Goal: Find specific page/section: Find specific page/section

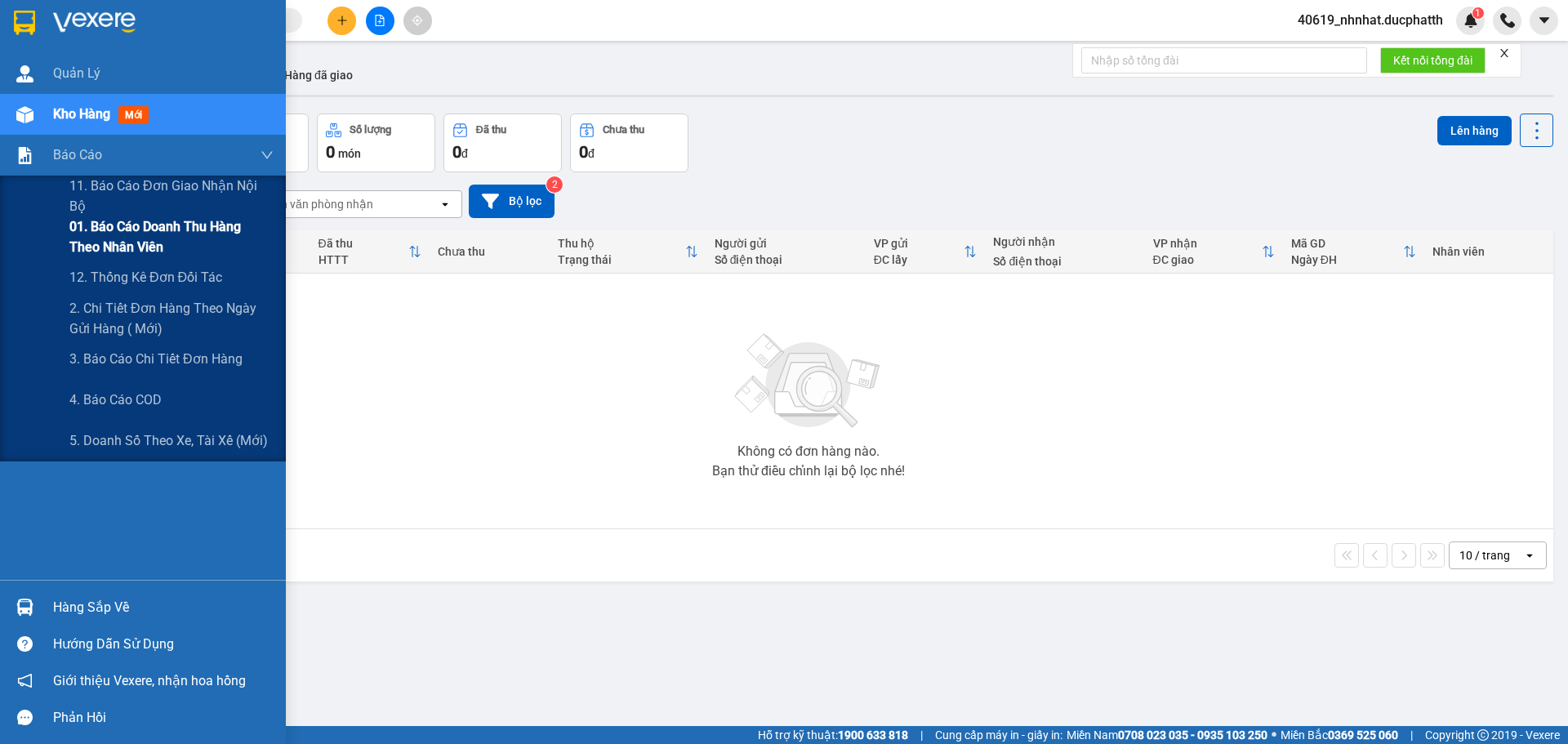
click at [130, 228] on span "01. Báo cáo doanh thu hàng theo nhân viên" at bounding box center [170, 237] width 204 height 40
